Goal: Information Seeking & Learning: Learn about a topic

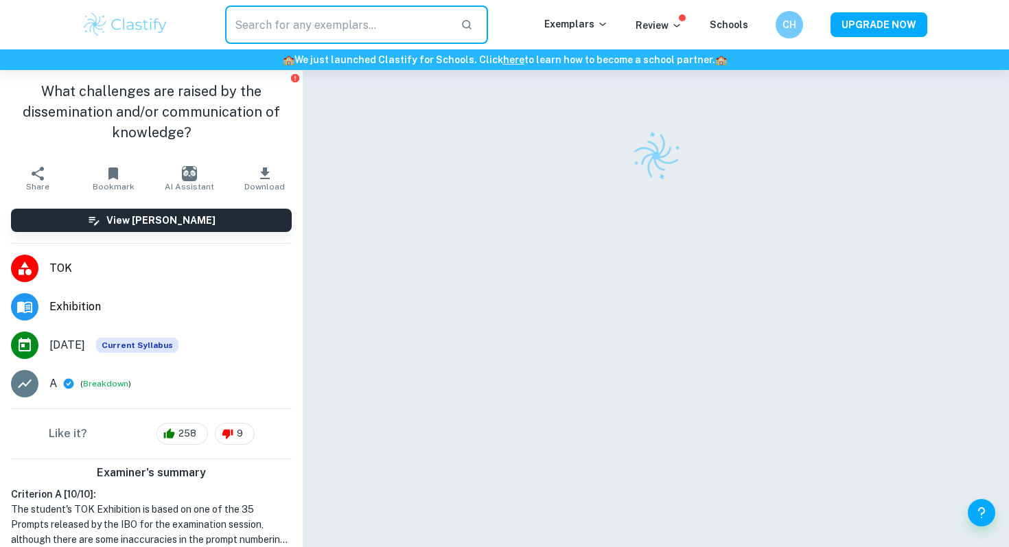
click at [334, 30] on input "text" at bounding box center [337, 24] width 225 height 38
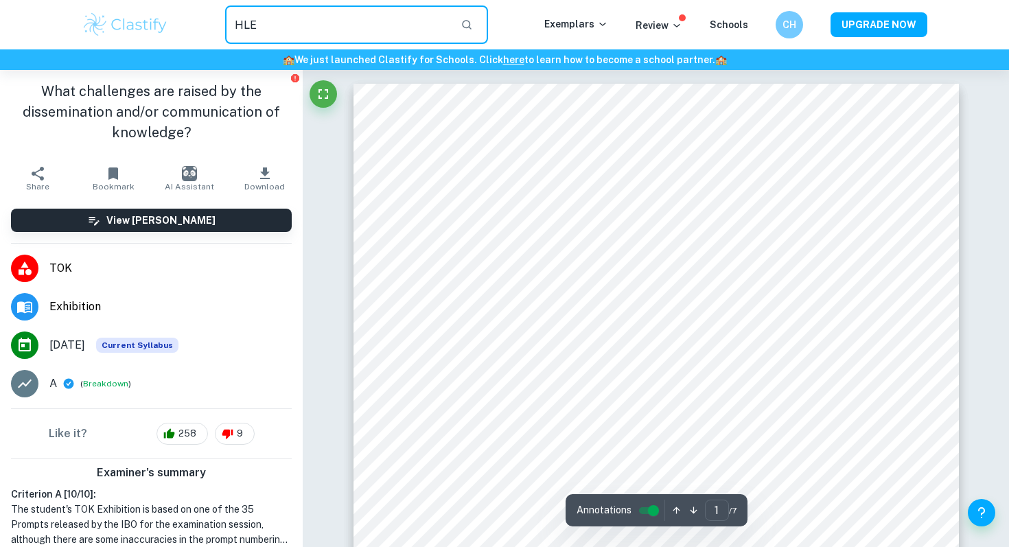
type input "HLE"
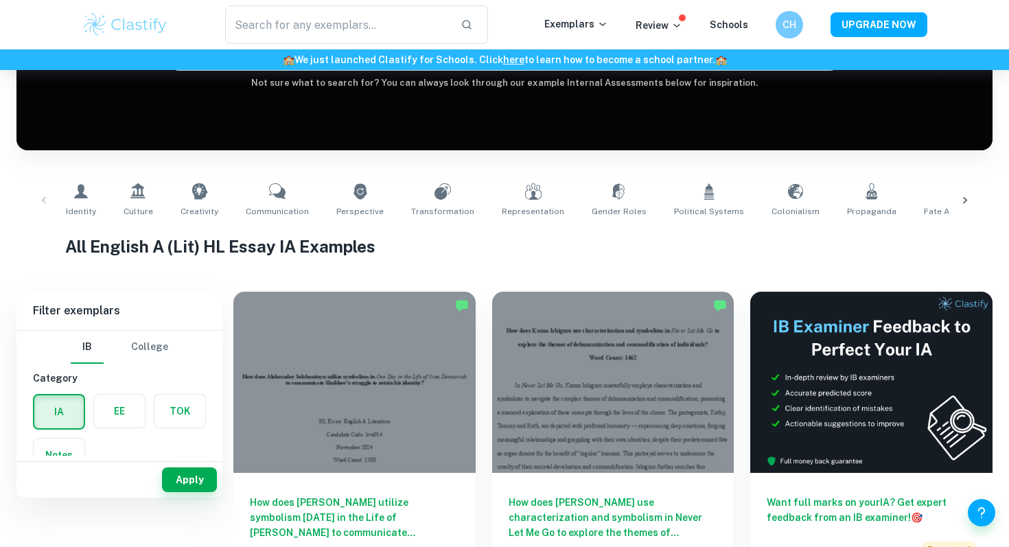
scroll to position [219, 0]
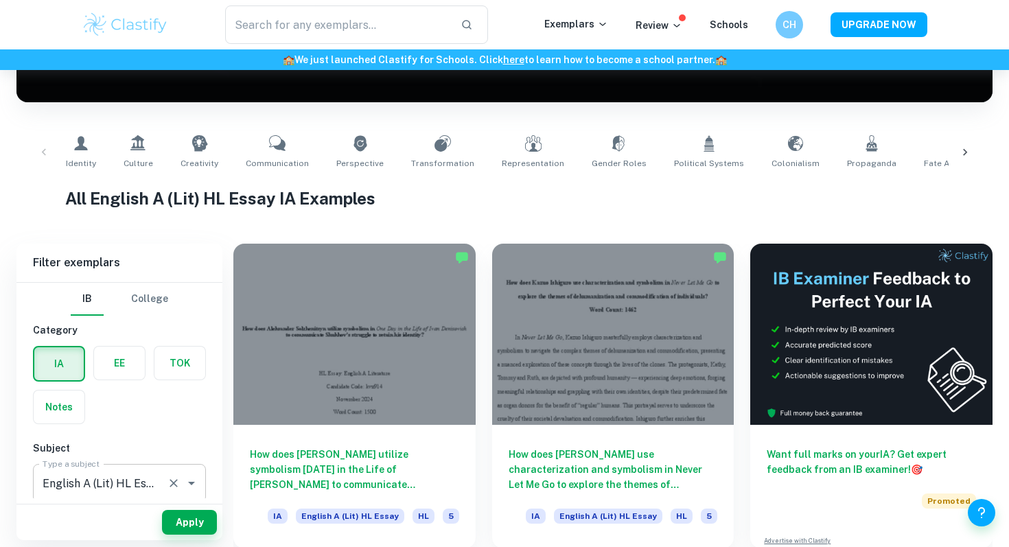
click at [181, 481] on button "Clear" at bounding box center [173, 483] width 19 height 19
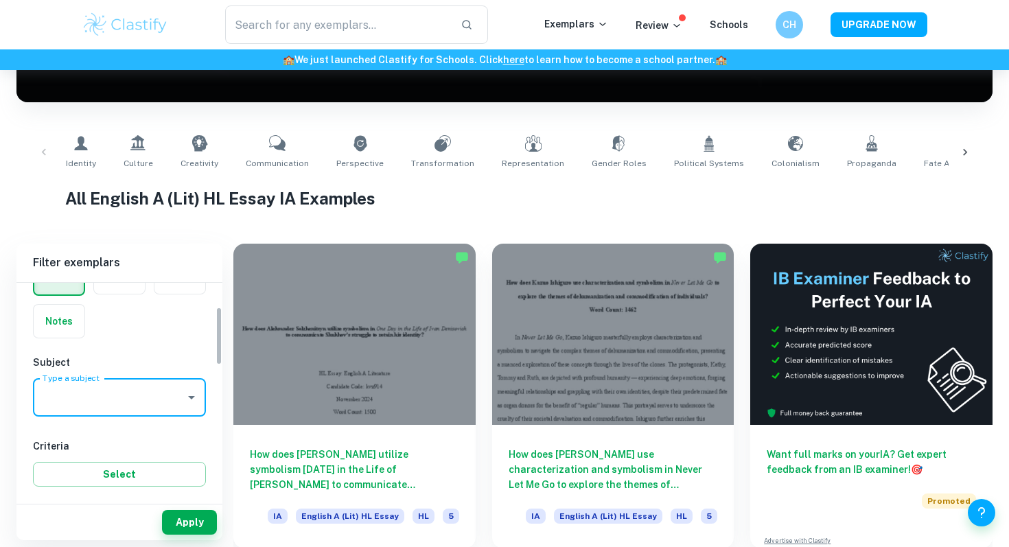
scroll to position [94, 0]
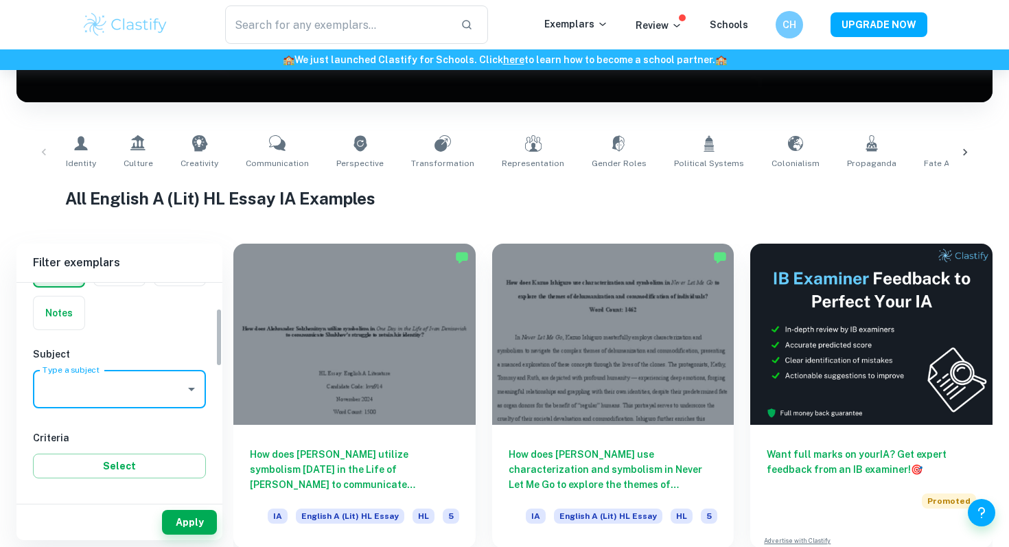
click at [163, 380] on input "Type a subject" at bounding box center [109, 389] width 140 height 26
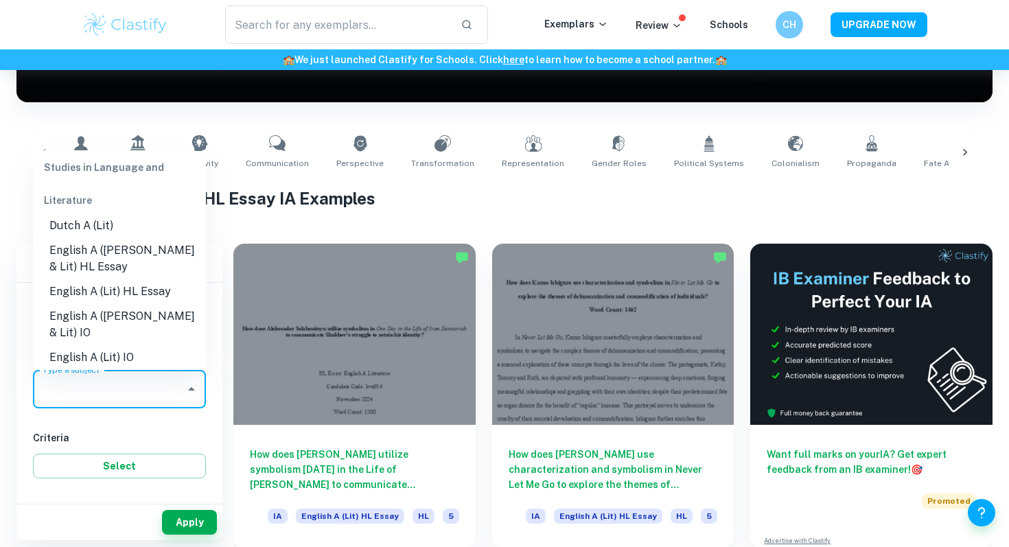
scroll to position [132, 0]
click at [155, 258] on li "English A ([PERSON_NAME] & Lit) HL Essay" at bounding box center [119, 259] width 173 height 41
type input "English A ([PERSON_NAME] & Lit) HL Essay"
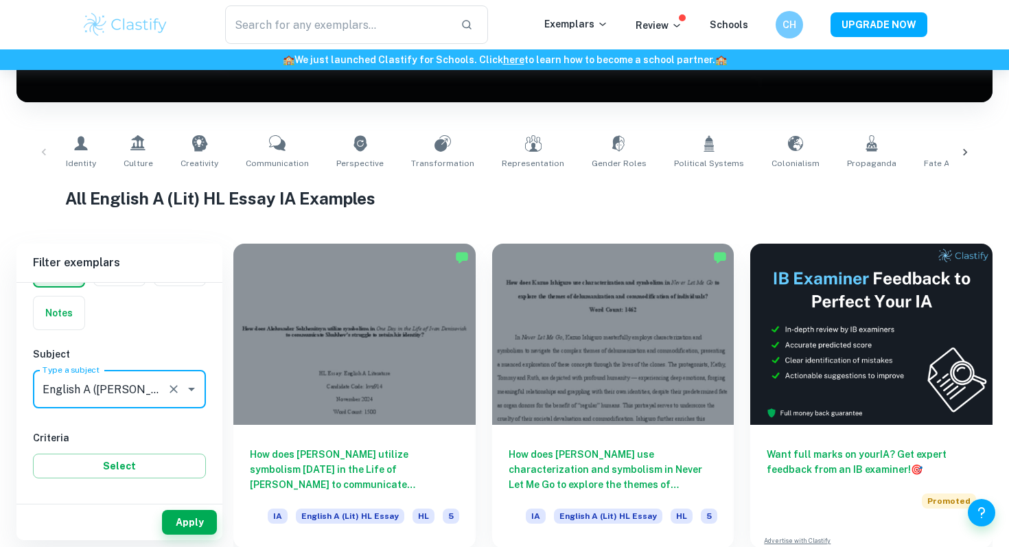
click at [188, 536] on div "Apply" at bounding box center [119, 523] width 206 height 36
click at [188, 526] on button "Apply" at bounding box center [189, 522] width 55 height 25
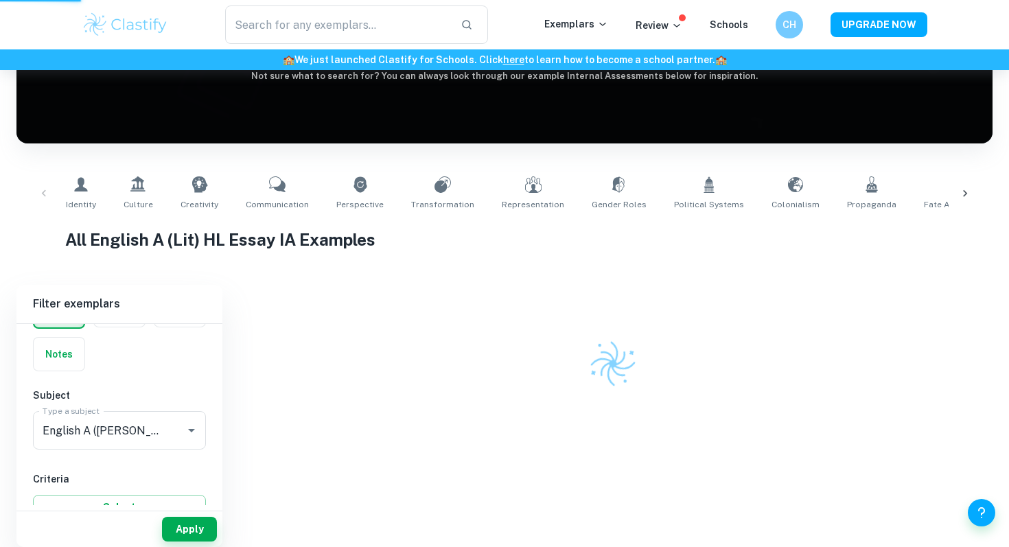
scroll to position [164, 0]
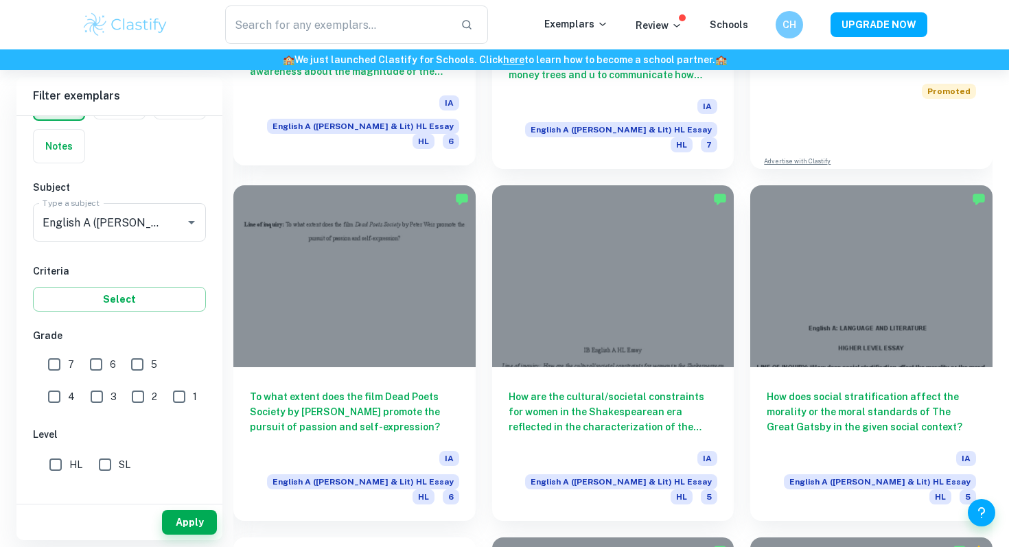
scroll to position [621, 0]
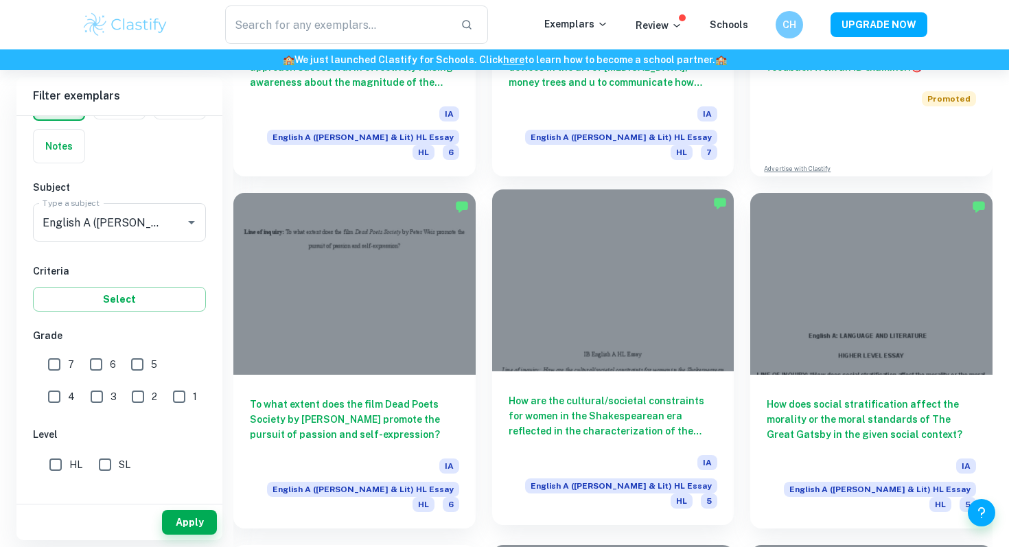
click at [603, 412] on h6 "How are the cultural/societal constraints for women in the Shakespearean era re…" at bounding box center [613, 415] width 209 height 45
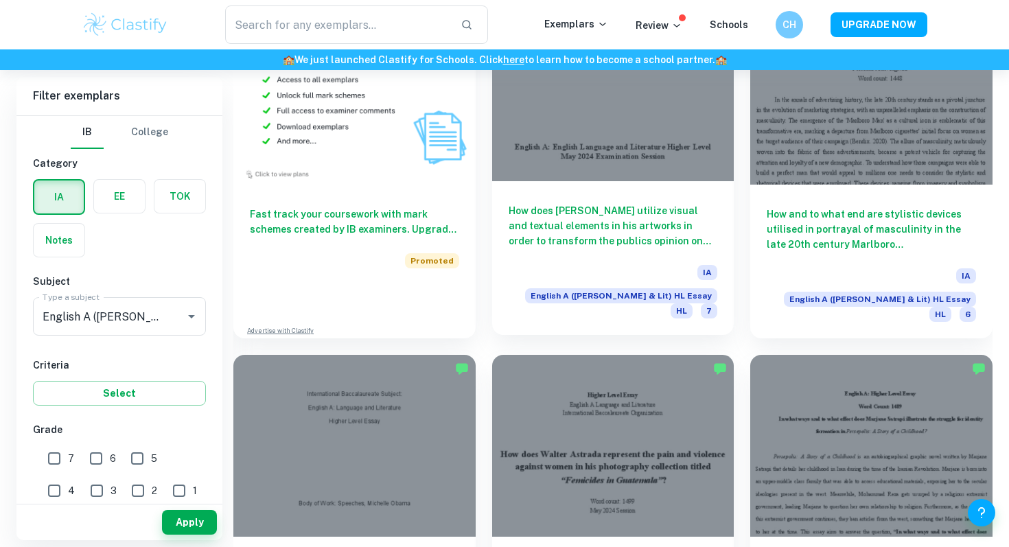
scroll to position [1158, 0]
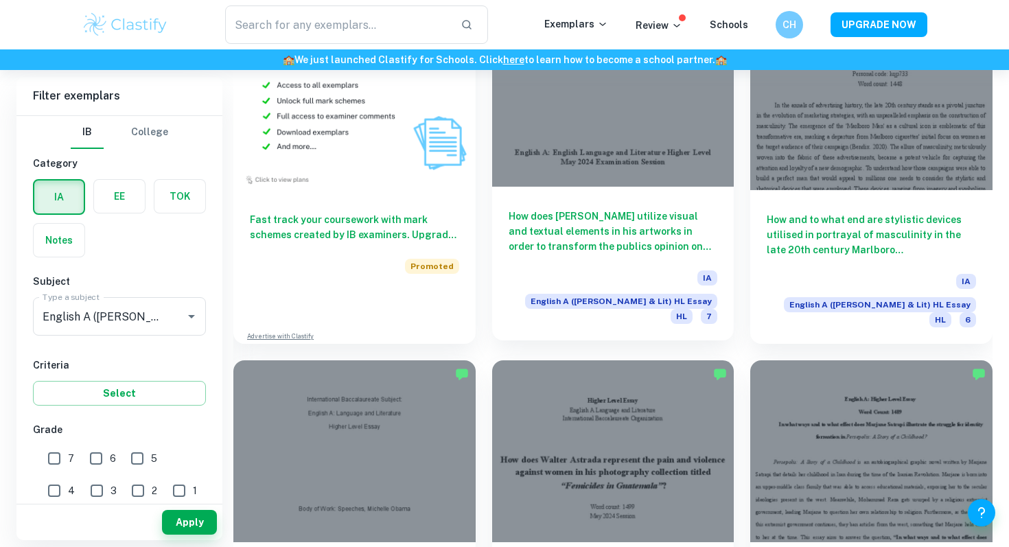
click at [646, 155] on div at bounding box center [613, 95] width 242 height 181
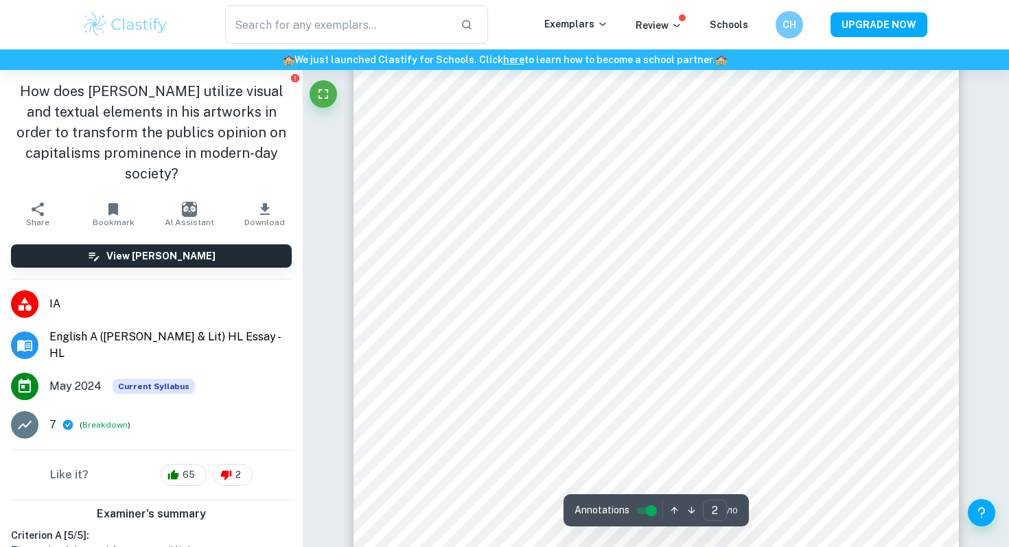
type input "1"
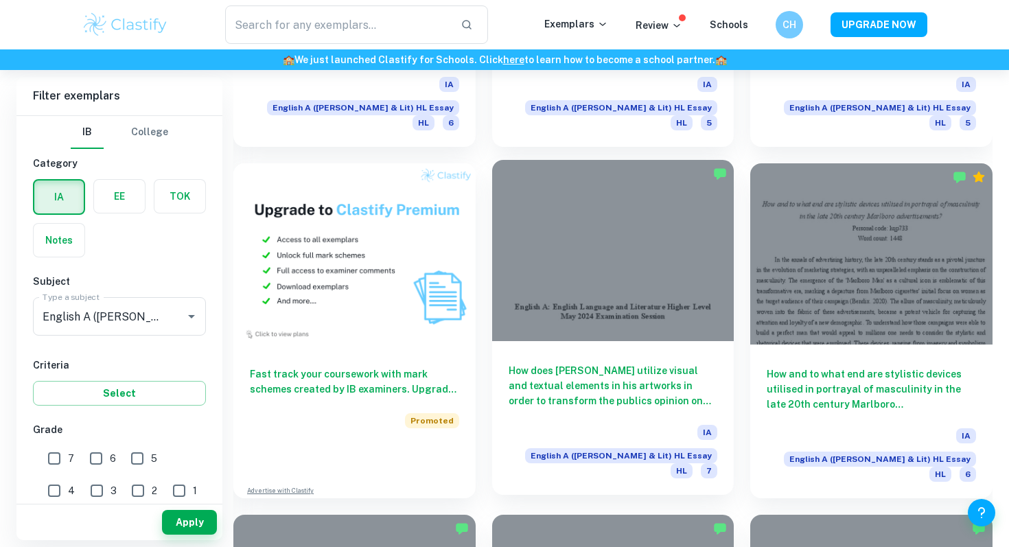
scroll to position [987, 0]
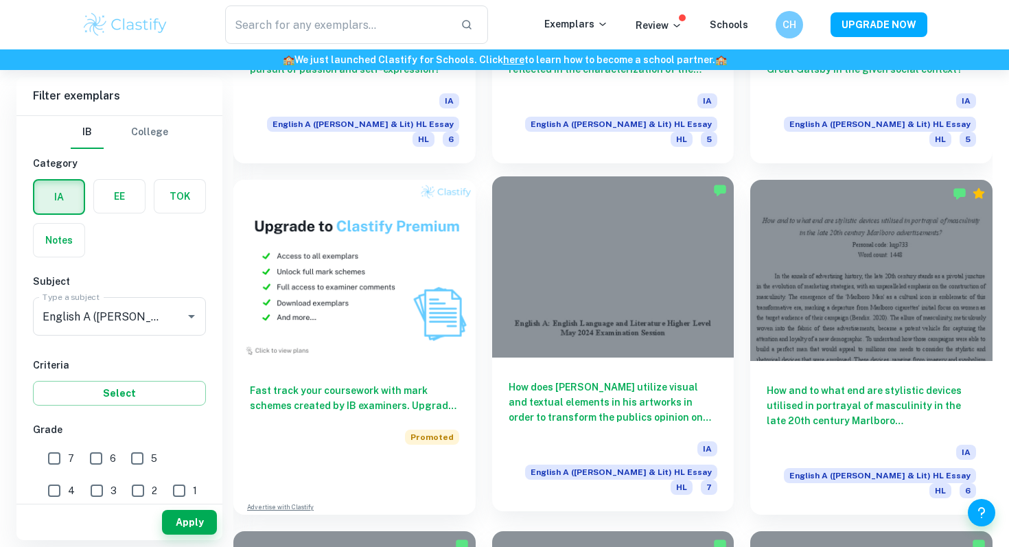
click at [596, 228] on div at bounding box center [613, 266] width 242 height 181
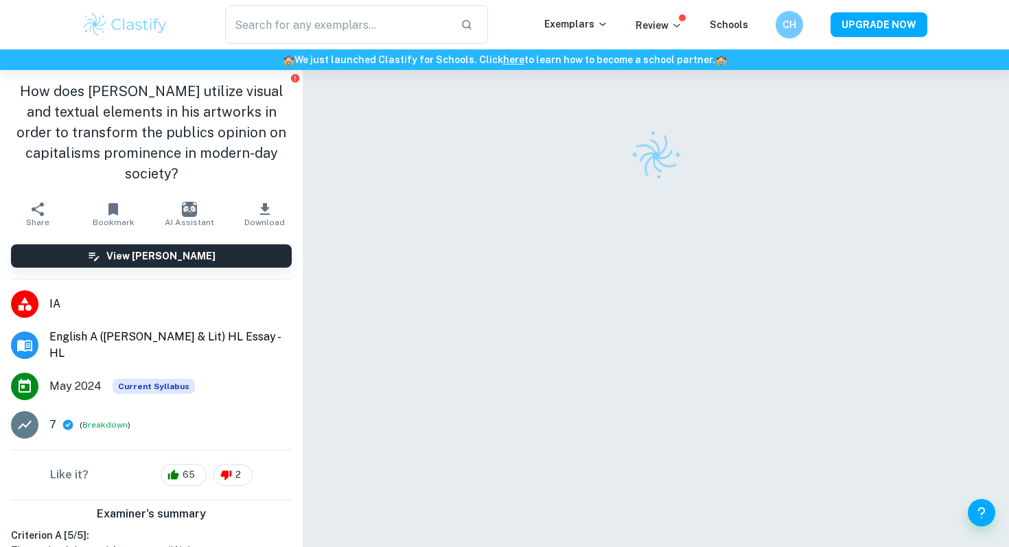
click at [110, 214] on icon "button" at bounding box center [113, 209] width 10 height 12
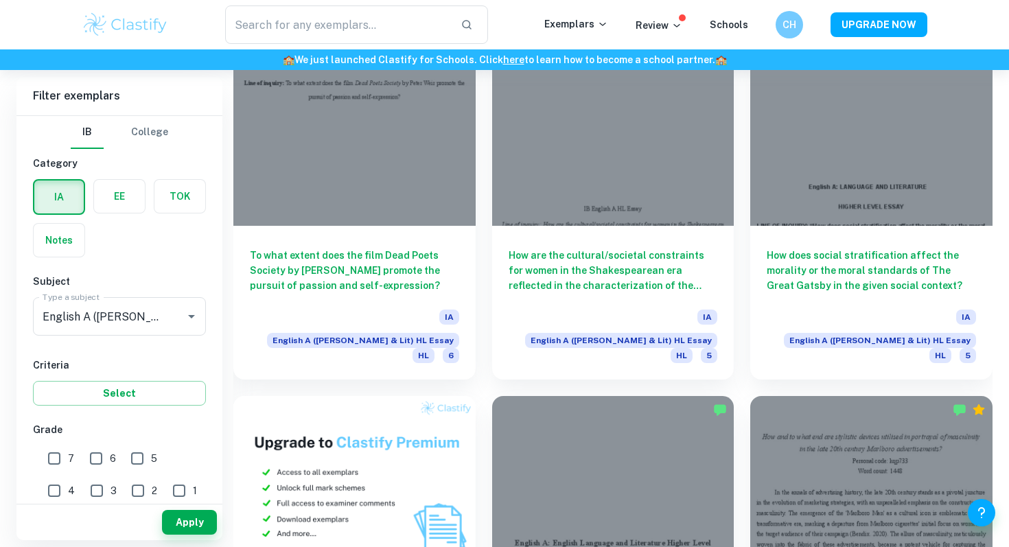
scroll to position [757, 0]
